Goal: Task Accomplishment & Management: Manage account settings

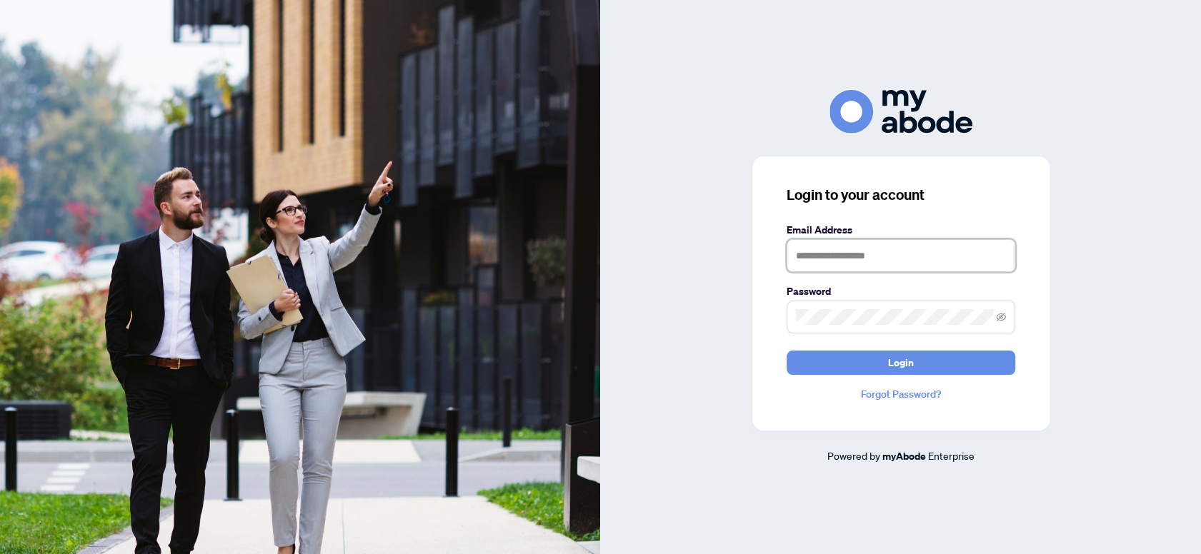
click at [855, 256] on input "text" at bounding box center [901, 255] width 229 height 33
type input "**********"
click at [787, 351] on button "Login" at bounding box center [901, 363] width 229 height 24
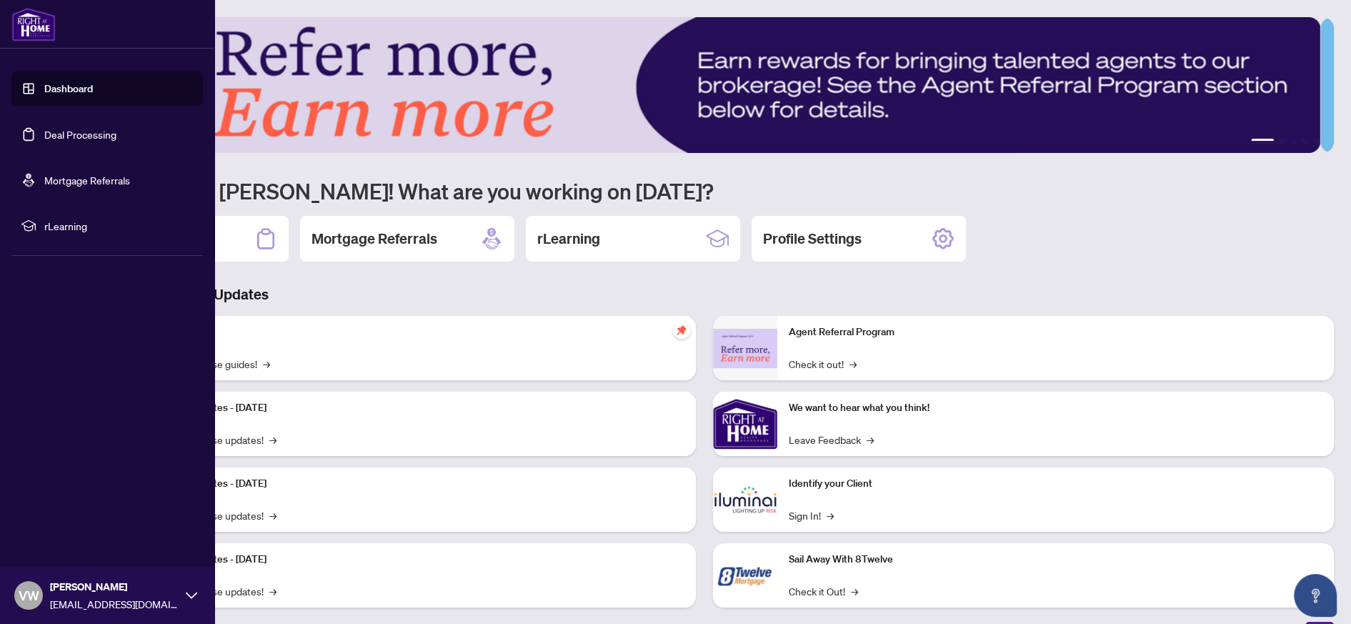
click at [86, 134] on link "Deal Processing" at bounding box center [80, 134] width 72 height 13
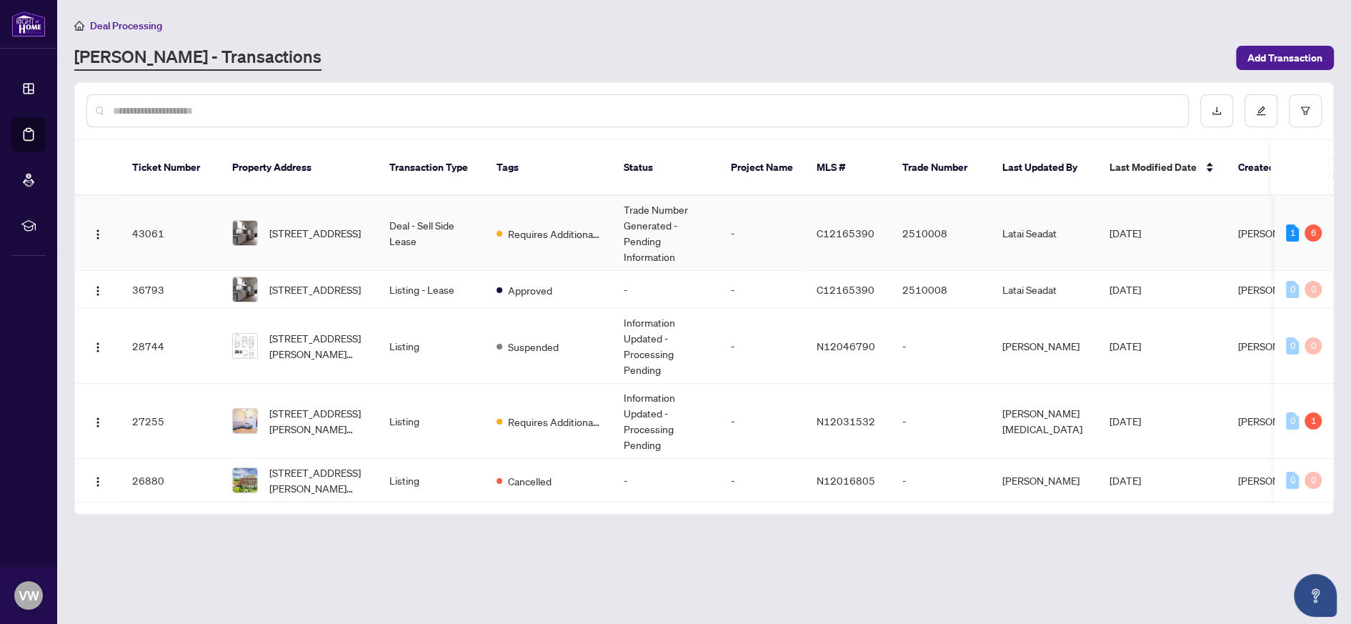
click at [374, 215] on td "[STREET_ADDRESS]" at bounding box center [299, 233] width 157 height 75
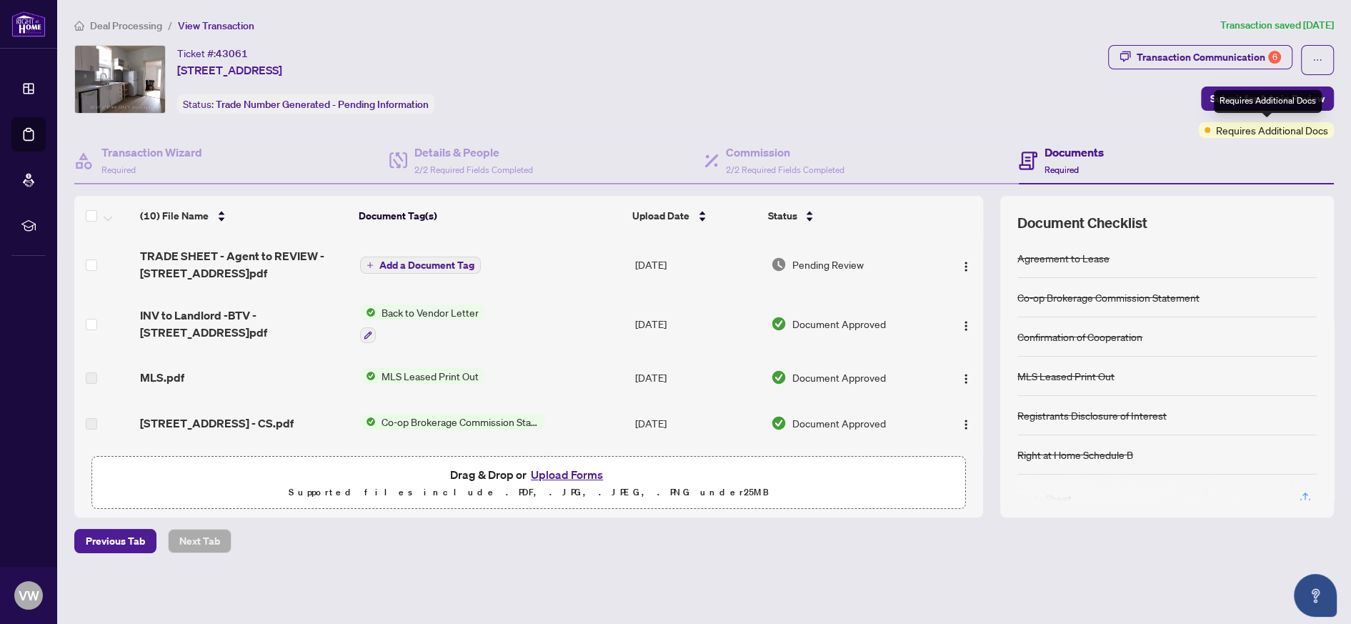
click at [1263, 129] on span "Requires Additional Docs" at bounding box center [1272, 130] width 112 height 16
click at [936, 116] on div "Ticket #: 43061 [STREET_ADDRESS] Status: Trade Number Generated - Pending Infor…" at bounding box center [588, 91] width 1034 height 93
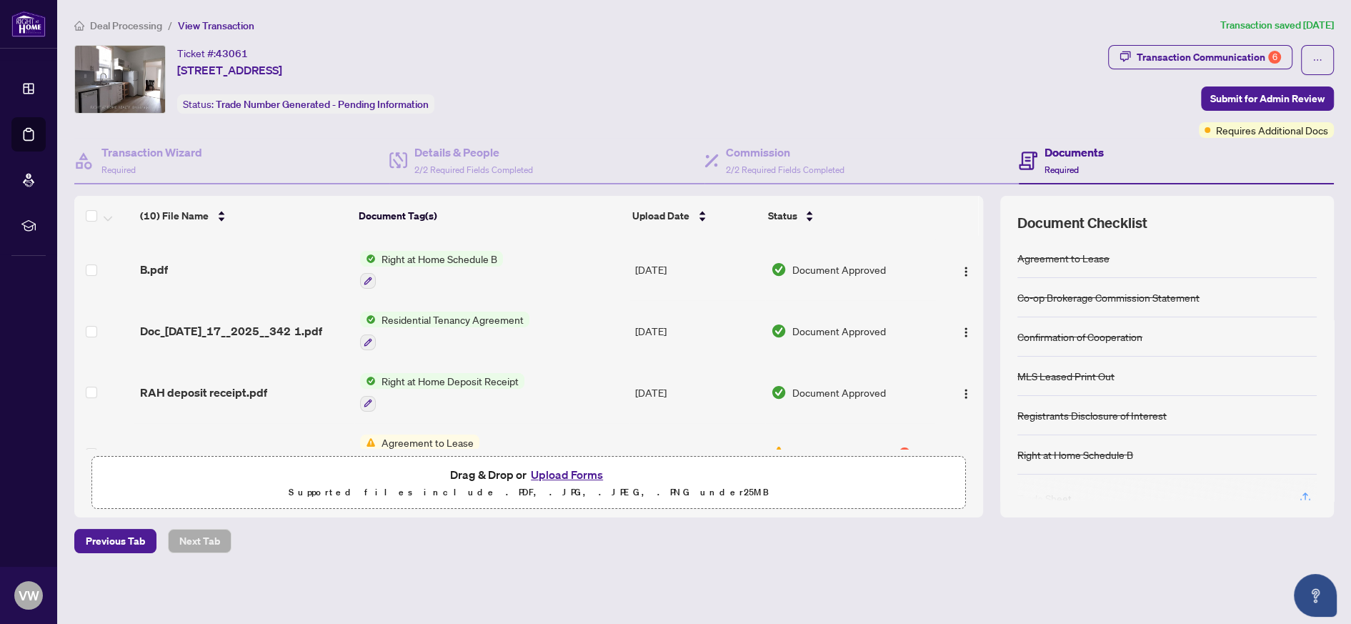
scroll to position [360, 0]
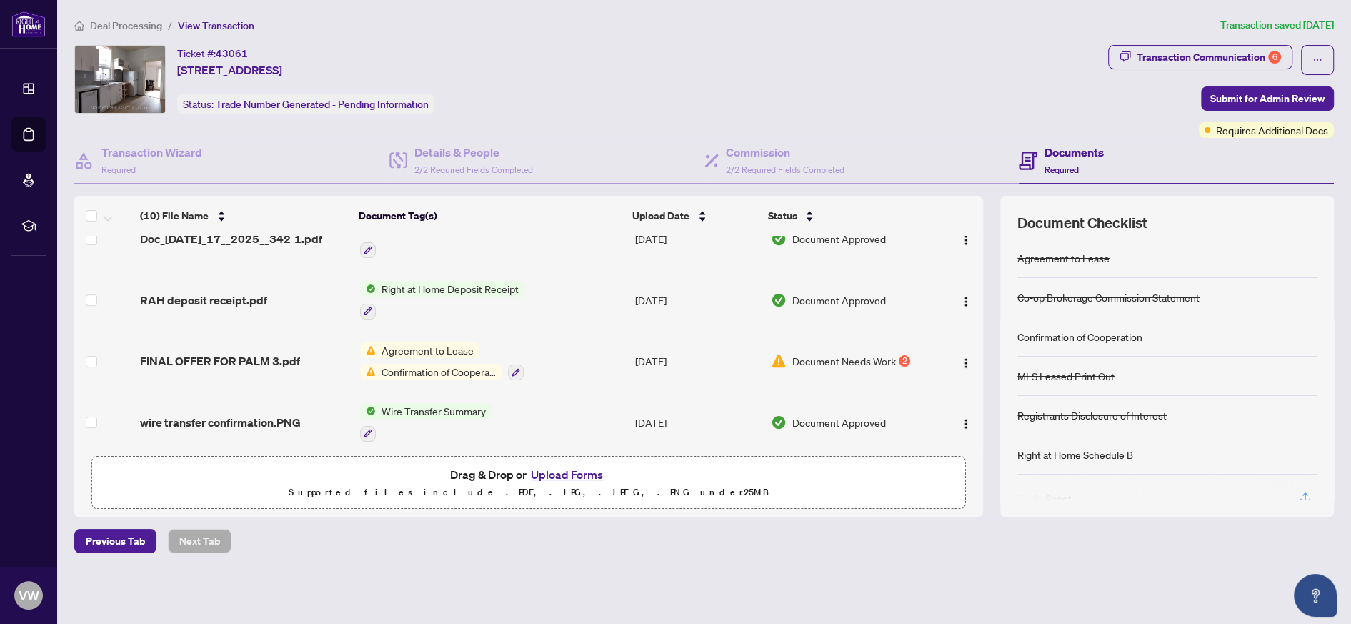
click at [427, 364] on span "Confirmation of Cooperation" at bounding box center [439, 372] width 126 height 16
click at [822, 596] on div "Deal Processing / View Transaction Transaction saved [DATE] Ticket #: 43061 [ST…" at bounding box center [704, 310] width 1271 height 586
click at [899, 355] on div "2" at bounding box center [904, 360] width 11 height 11
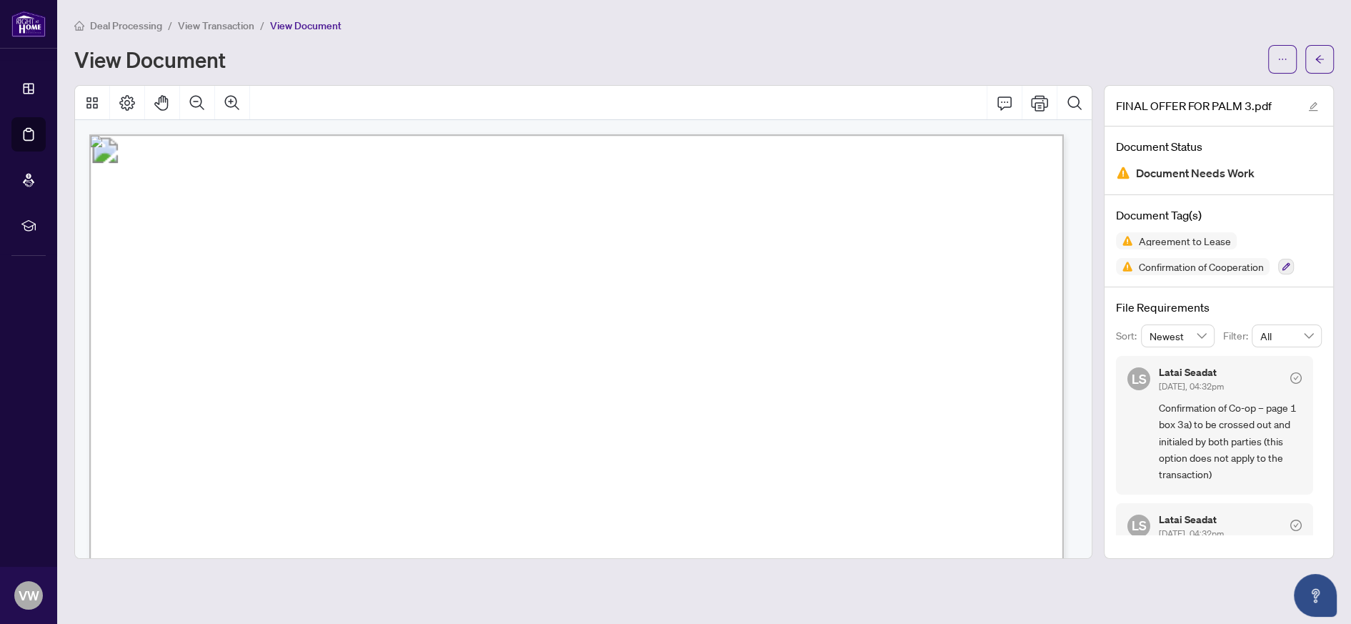
scroll to position [6, 0]
drag, startPoint x: 1315, startPoint y: 481, endPoint x: 1315, endPoint y: 506, distance: 25.0
click at [1315, 506] on div "[PERSON_NAME] Seadat [DATE], 04:32pm Confirmation of Co-op – page 1 box 3a) to …" at bounding box center [1219, 445] width 206 height 179
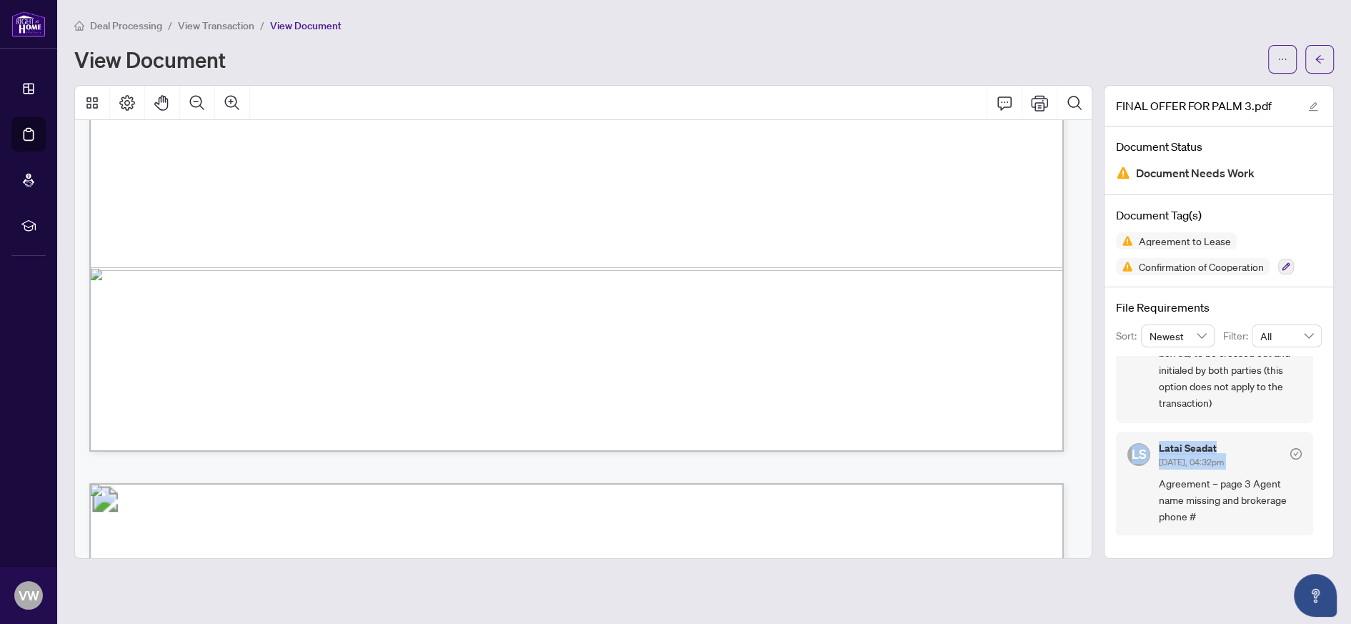
scroll to position [4555, 0]
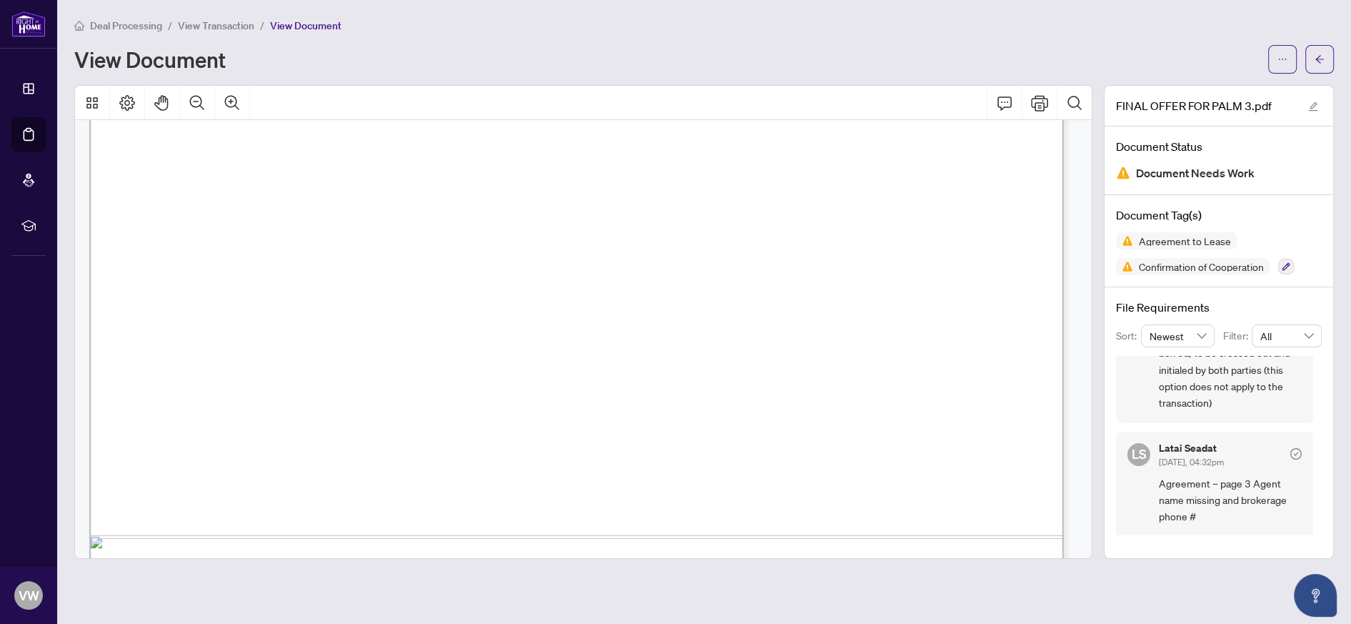
drag, startPoint x: 724, startPoint y: 301, endPoint x: 584, endPoint y: 370, distance: 155.9
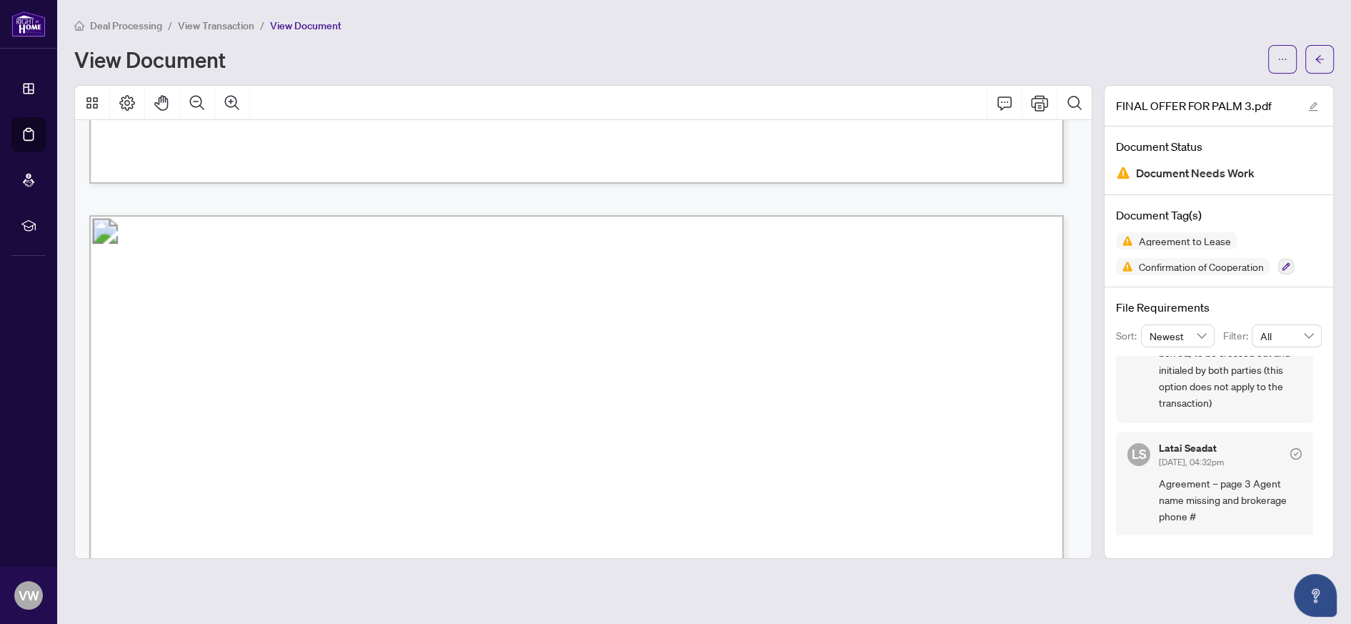
scroll to position [4822, 0]
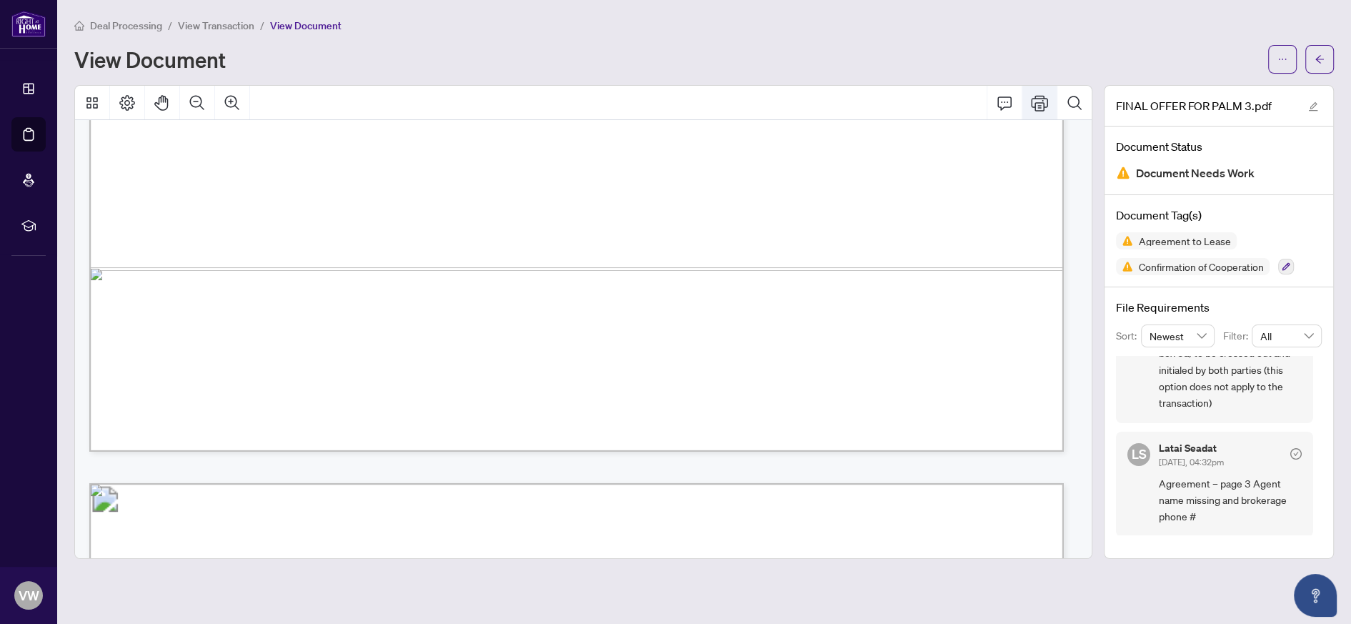
click at [1041, 97] on icon "Print" at bounding box center [1039, 103] width 17 height 16
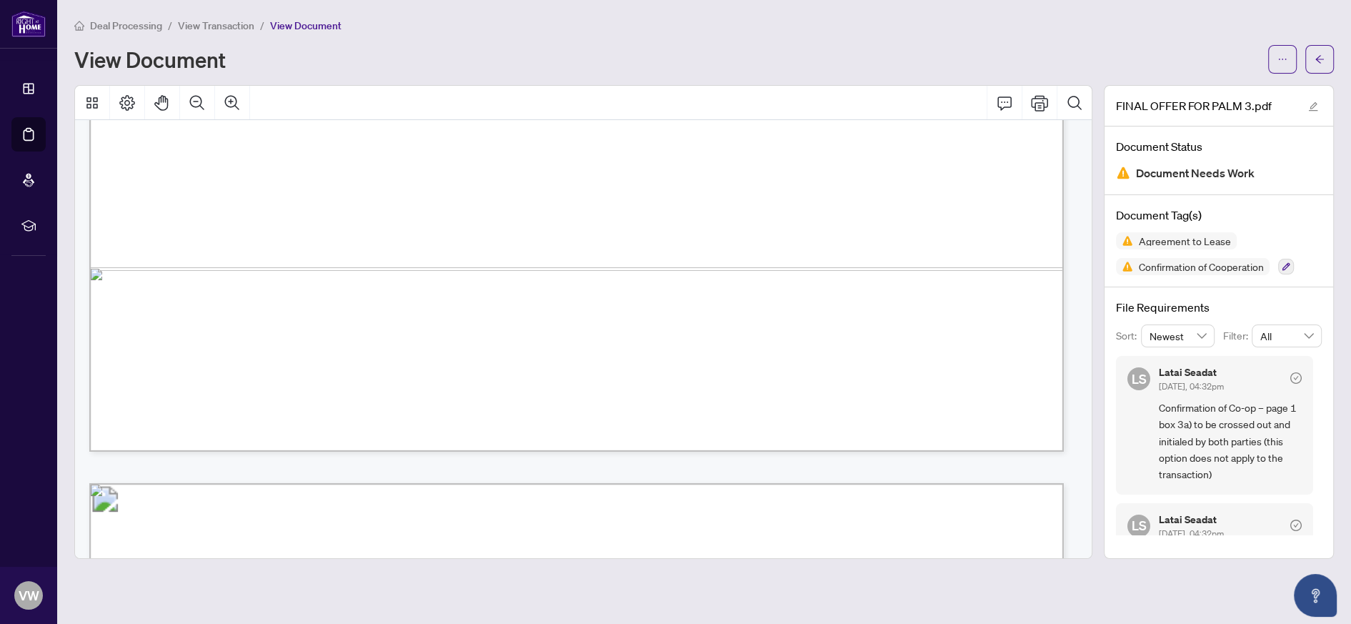
scroll to position [71, 0]
